Goal: Task Accomplishment & Management: Manage account settings

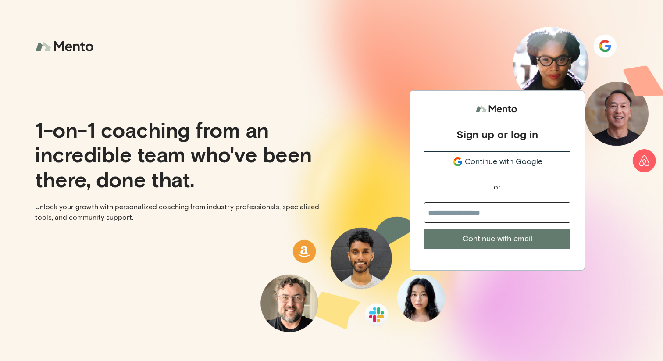
click at [449, 155] on button "Continue with Google" at bounding box center [497, 161] width 146 height 21
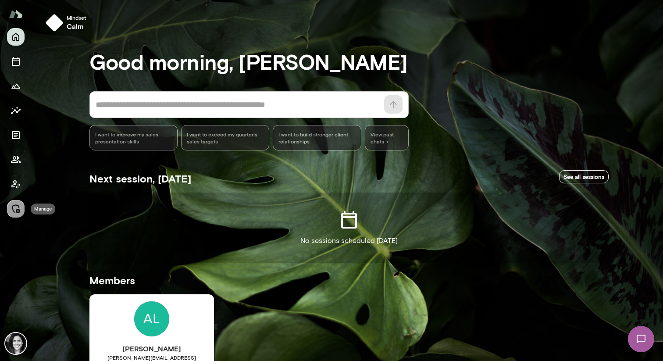
click at [20, 206] on icon "Manage" at bounding box center [16, 208] width 11 height 11
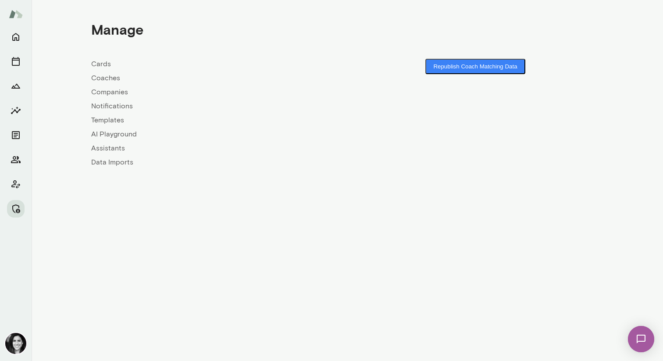
click at [107, 80] on link "Coaches" at bounding box center [219, 78] width 256 height 11
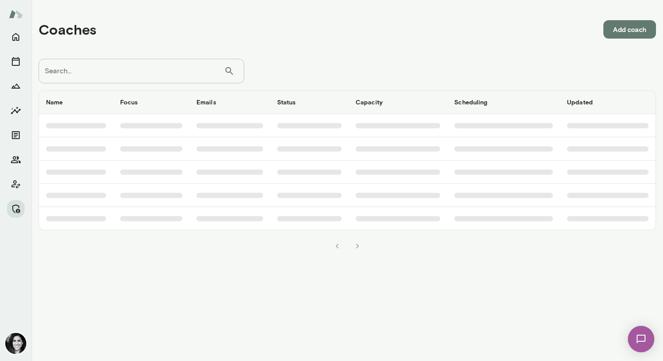
click at [107, 80] on input "Search..." at bounding box center [131, 71] width 185 height 25
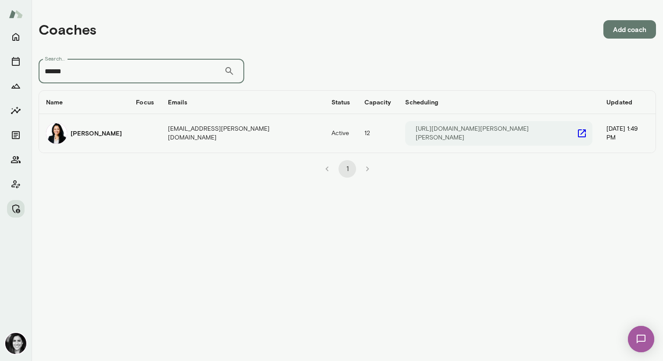
type input "******"
click at [104, 130] on h6 "Monica Aggarwal" at bounding box center [96, 133] width 51 height 9
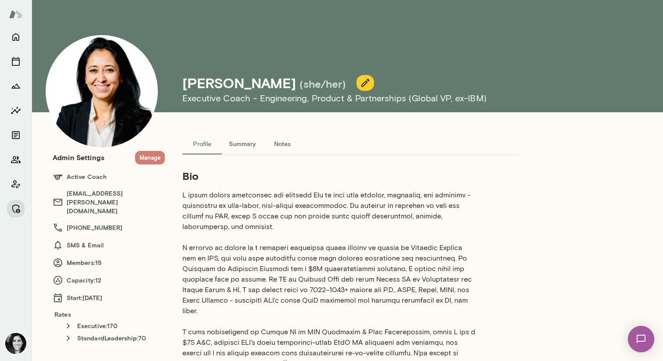
click at [158, 158] on button "Manage" at bounding box center [150, 158] width 30 height 14
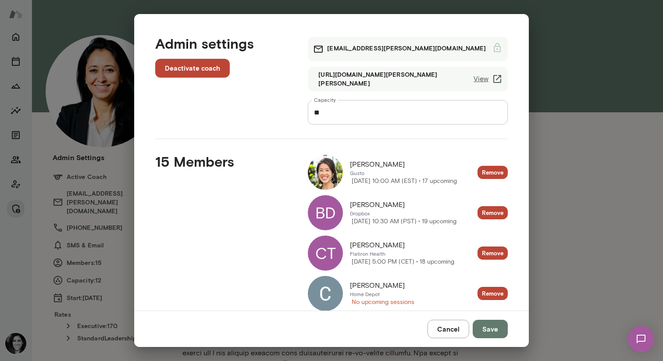
click at [438, 324] on button "Cancel" at bounding box center [448, 329] width 42 height 18
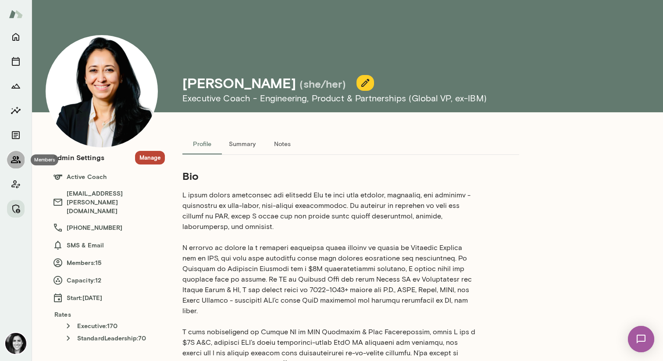
click at [12, 164] on icon "Members" at bounding box center [16, 159] width 11 height 11
